Goal: Download file/media

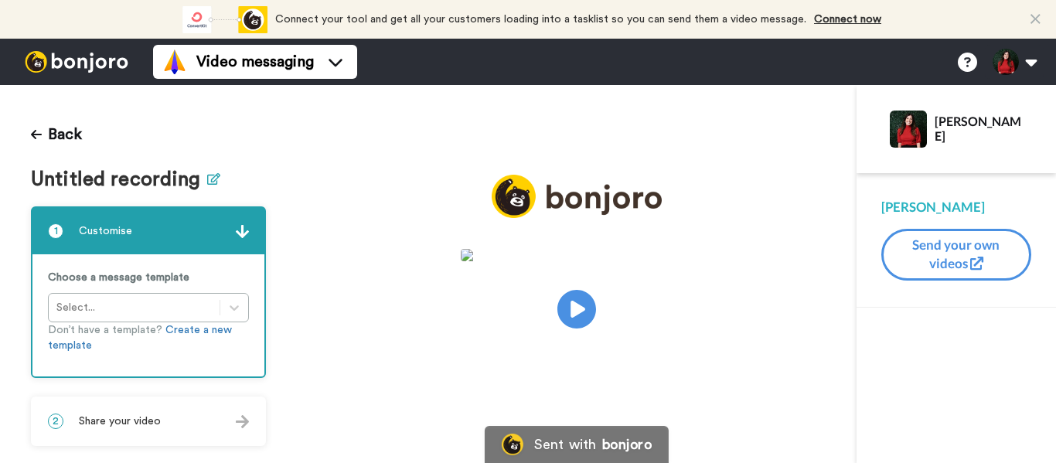
click at [207, 183] on icon at bounding box center [213, 179] width 13 height 12
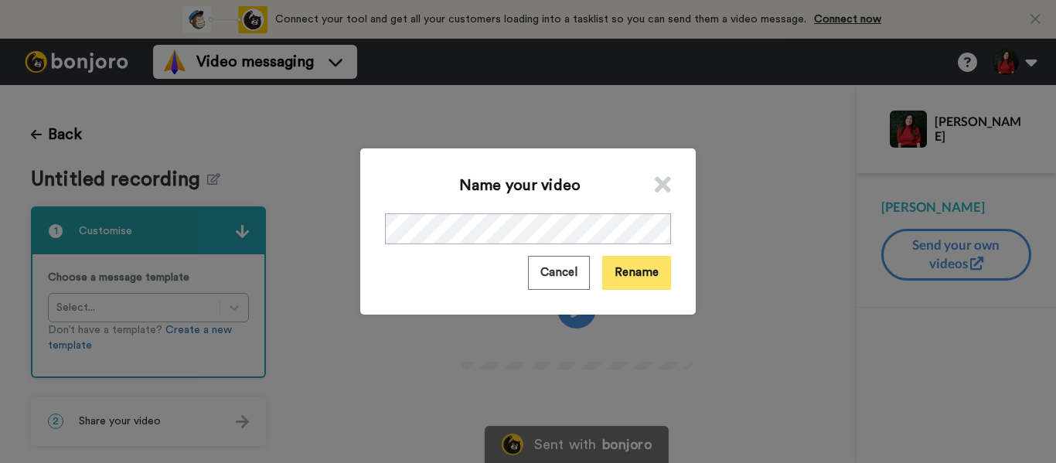
click at [609, 268] on button "Rename" at bounding box center [636, 272] width 69 height 33
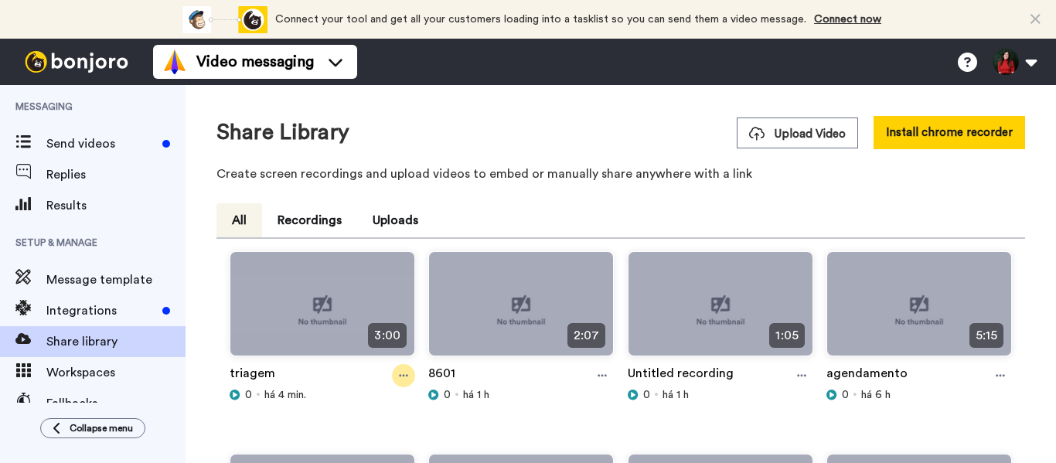
click at [403, 374] on icon at bounding box center [403, 375] width 9 height 11
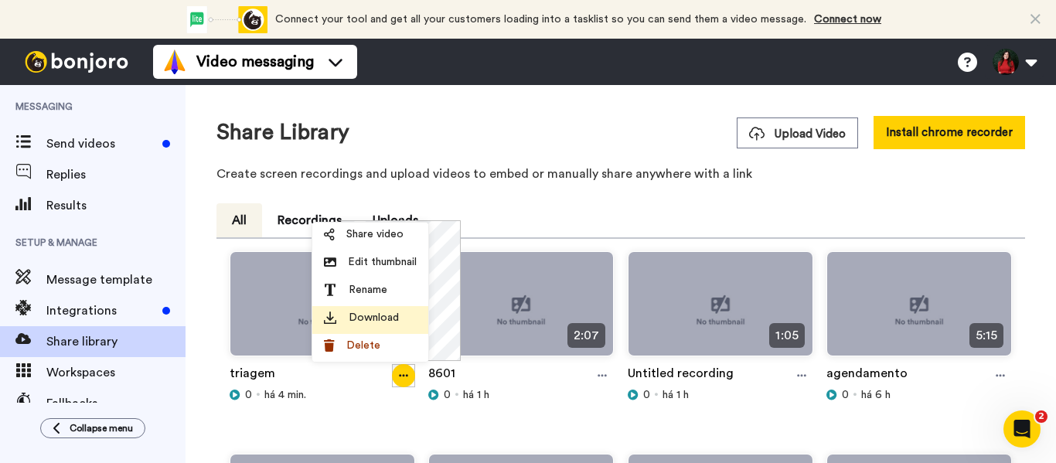
click at [394, 316] on span "Download" at bounding box center [374, 317] width 50 height 15
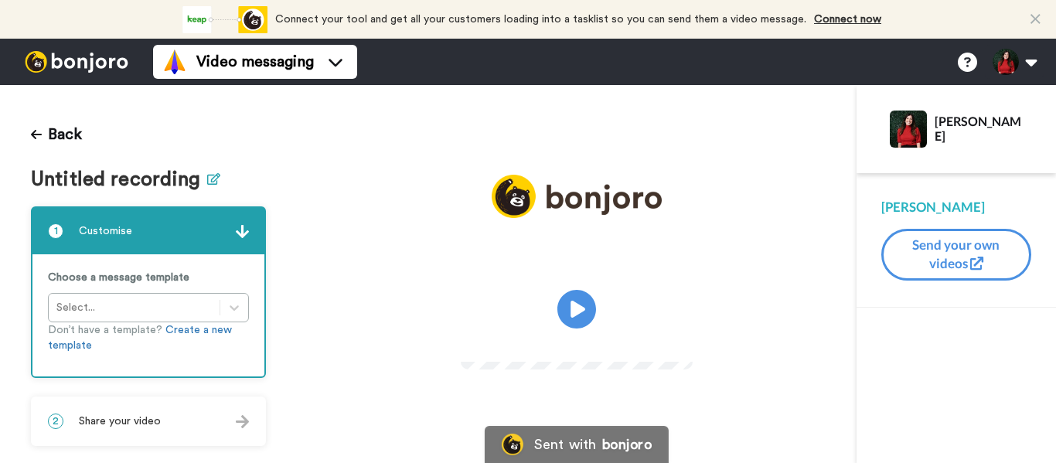
click at [213, 179] on icon at bounding box center [213, 179] width 13 height 12
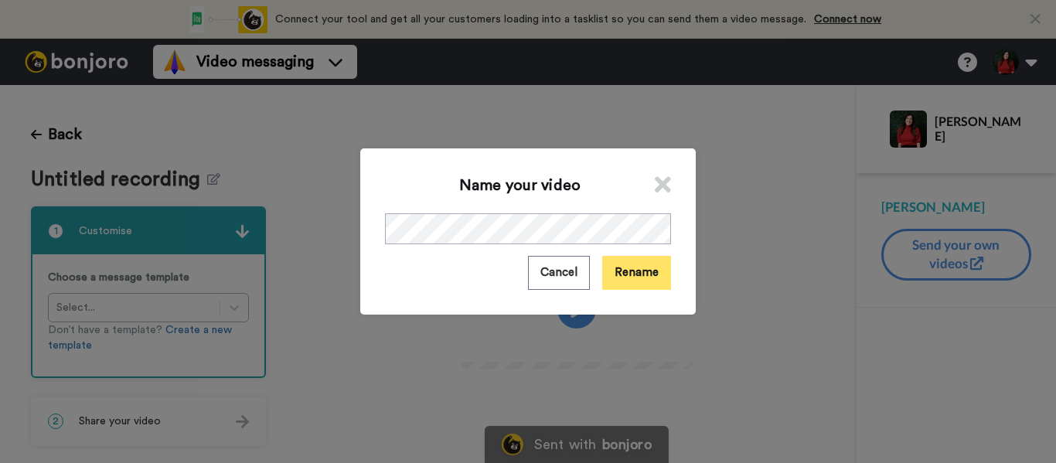
click at [659, 276] on button "Rename" at bounding box center [636, 272] width 69 height 33
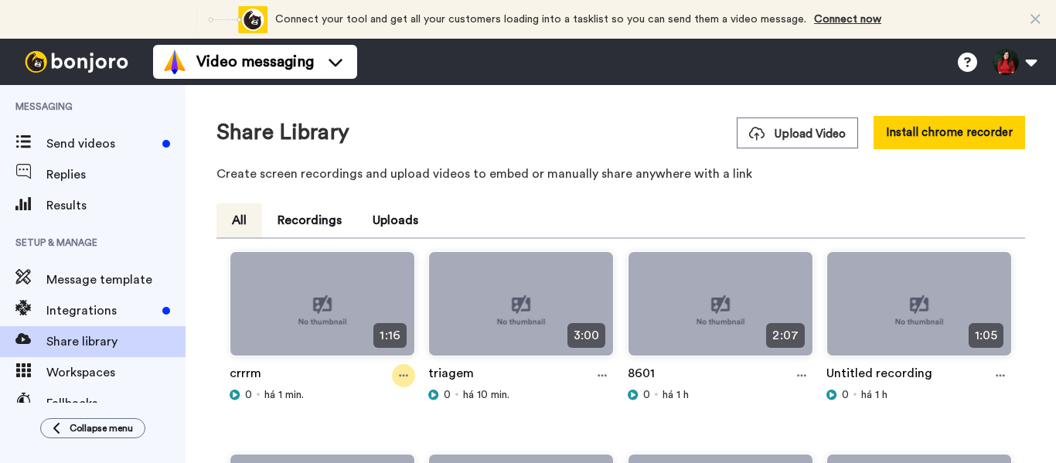
click at [400, 375] on icon at bounding box center [403, 375] width 9 height 11
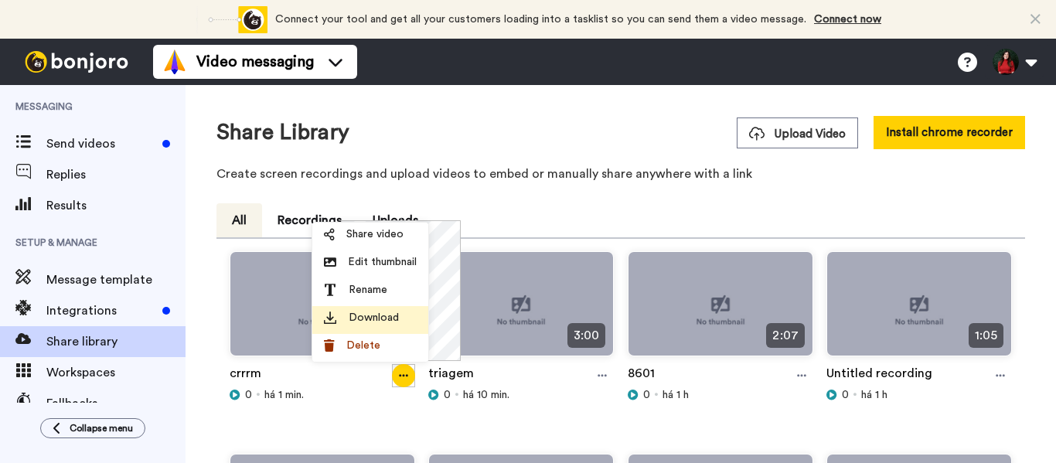
click at [371, 313] on span "Download" at bounding box center [374, 317] width 50 height 15
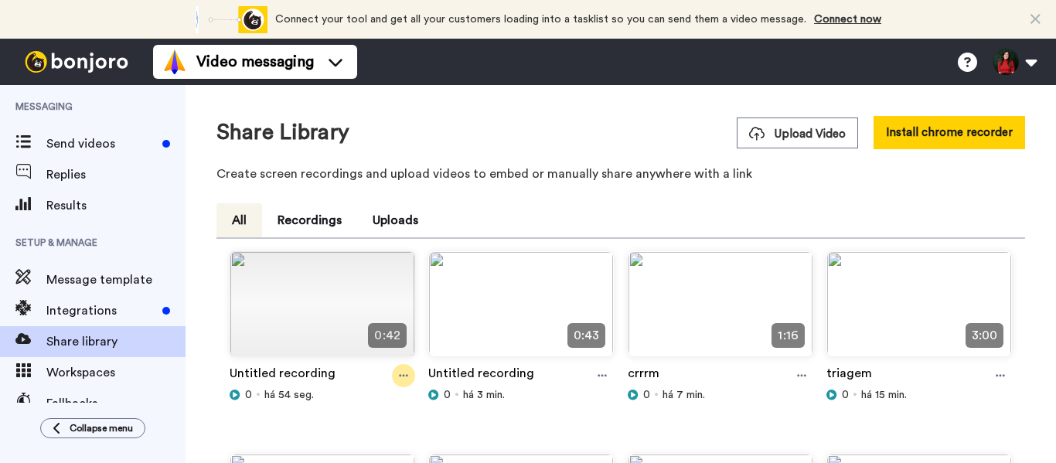
click at [400, 374] on icon at bounding box center [403, 375] width 9 height 11
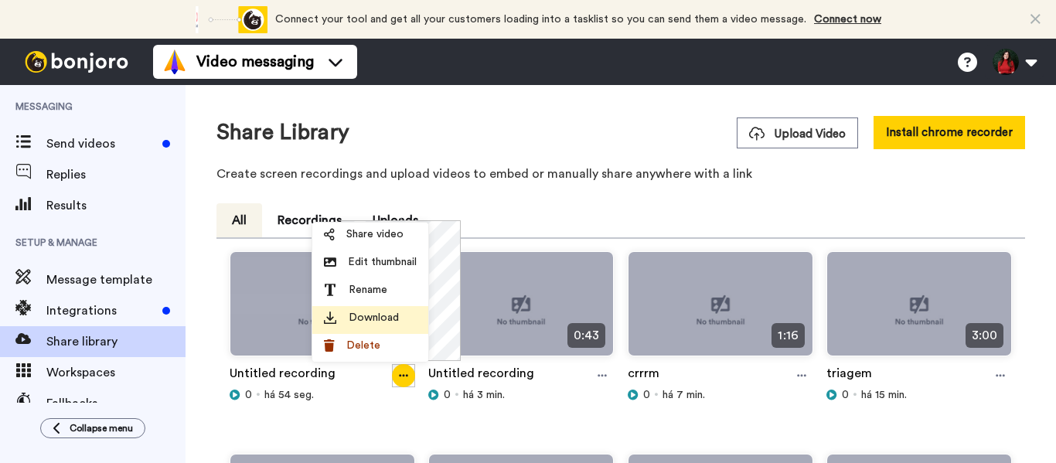
click at [374, 311] on span "Download" at bounding box center [374, 317] width 50 height 15
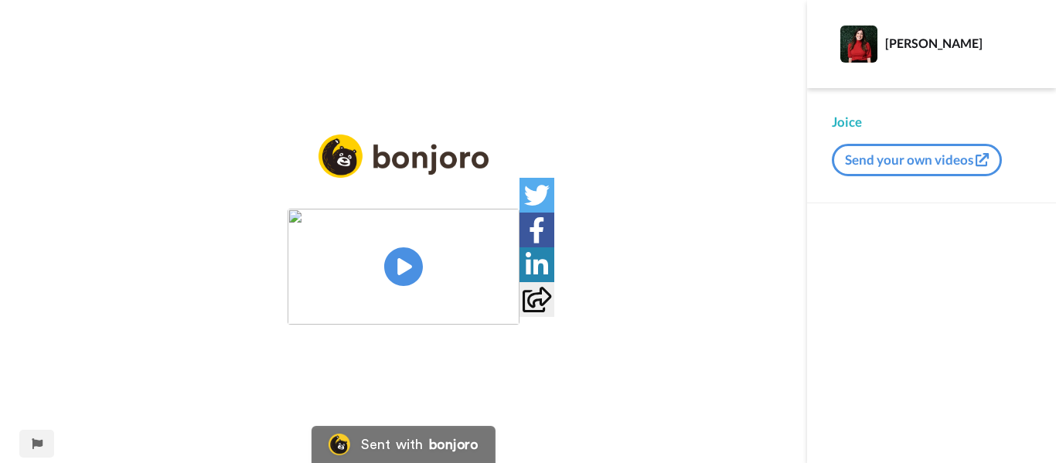
click at [392, 254] on img at bounding box center [404, 267] width 232 height 116
drag, startPoint x: 392, startPoint y: 254, endPoint x: 317, endPoint y: 255, distance: 75.0
click at [317, 255] on video at bounding box center [404, 267] width 232 height 116
click at [393, 281] on icon at bounding box center [404, 267] width 41 height 41
drag, startPoint x: 393, startPoint y: 281, endPoint x: 309, endPoint y: 301, distance: 85.9
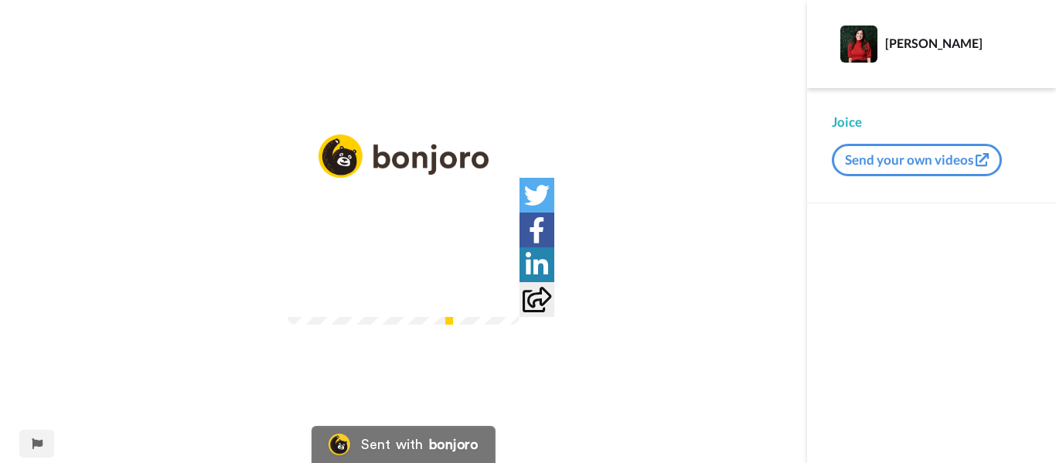
click at [472, 299] on video at bounding box center [404, 267] width 232 height 116
